Goal: Navigation & Orientation: Go to known website

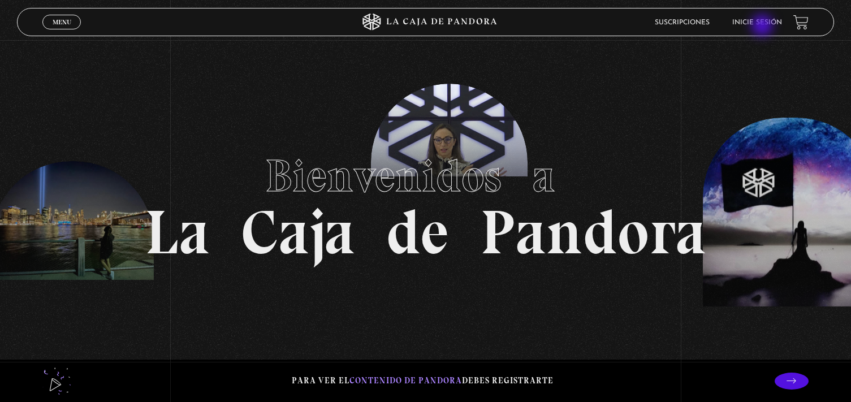
click at [764, 27] on li "Inicie sesión" at bounding box center [758, 23] width 50 height 18
click at [764, 15] on li "Inicie sesión" at bounding box center [758, 23] width 50 height 18
click at [762, 20] on link "Inicie sesión" at bounding box center [758, 22] width 50 height 7
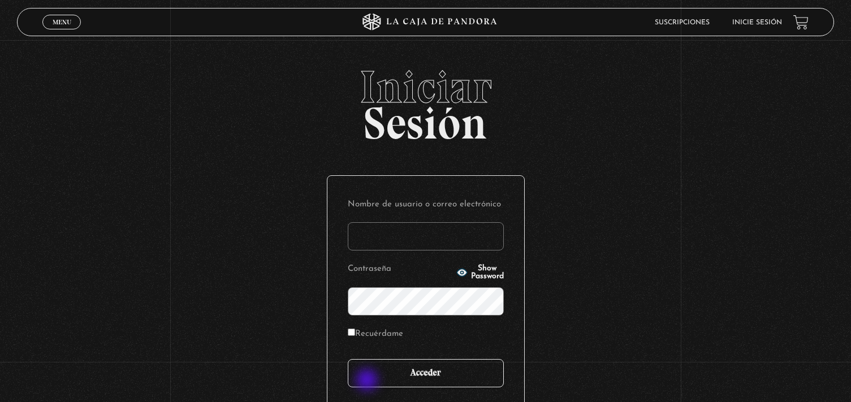
type input "[EMAIL_ADDRESS][DOMAIN_NAME]"
click at [372, 377] on input "Acceder" at bounding box center [426, 373] width 156 height 28
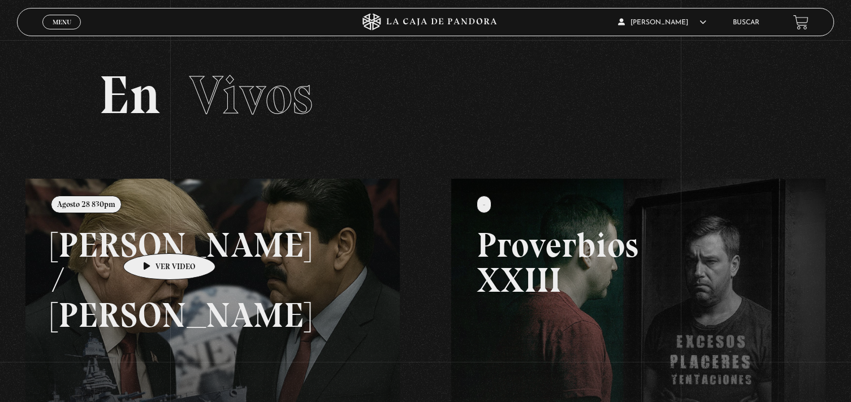
click at [152, 236] on link at bounding box center [450, 380] width 851 height 402
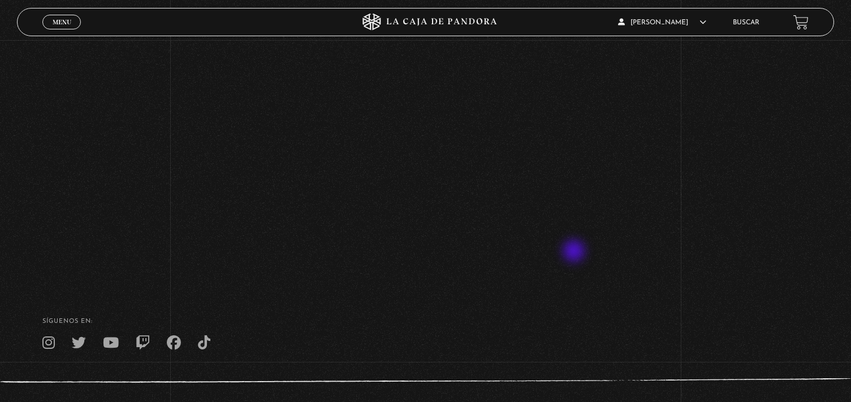
scroll to position [94, 0]
